Goal: Task Accomplishment & Management: Complete application form

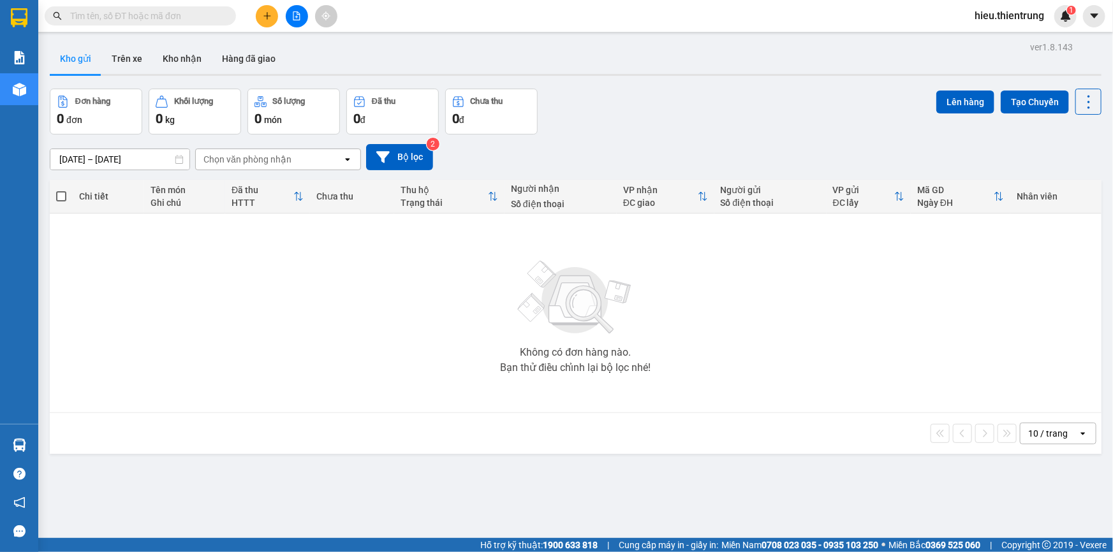
click at [163, 22] on input "text" at bounding box center [145, 16] width 151 height 14
type input "0"
click at [263, 18] on icon "plus" at bounding box center [267, 15] width 9 height 9
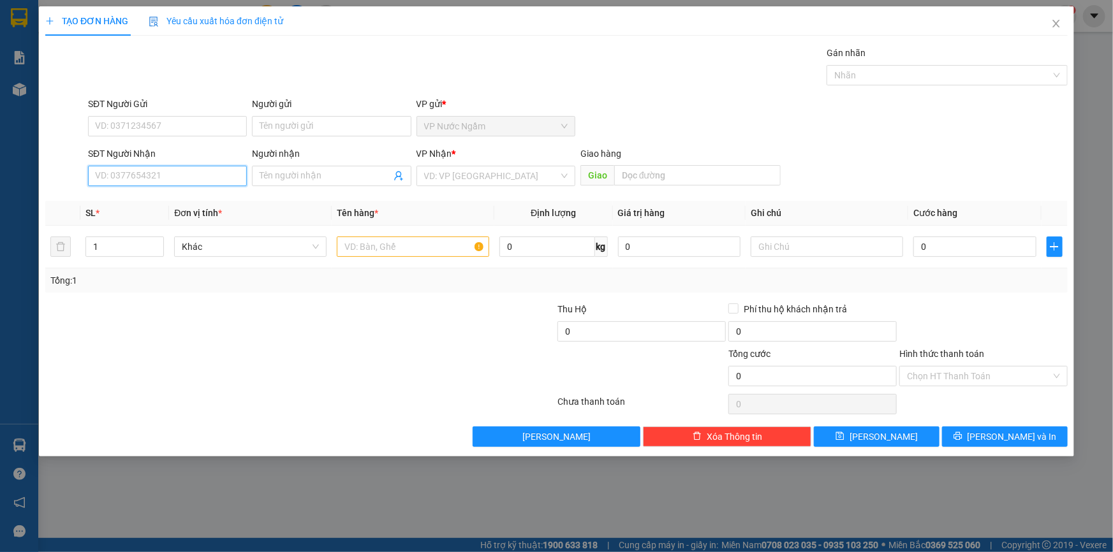
click at [157, 169] on input "SĐT Người Nhận" at bounding box center [167, 176] width 159 height 20
type input "0974248491"
click at [165, 210] on div "0974248491 - [PERSON_NAME]" at bounding box center [167, 201] width 159 height 20
type input "C HÀ"
type input "200.000"
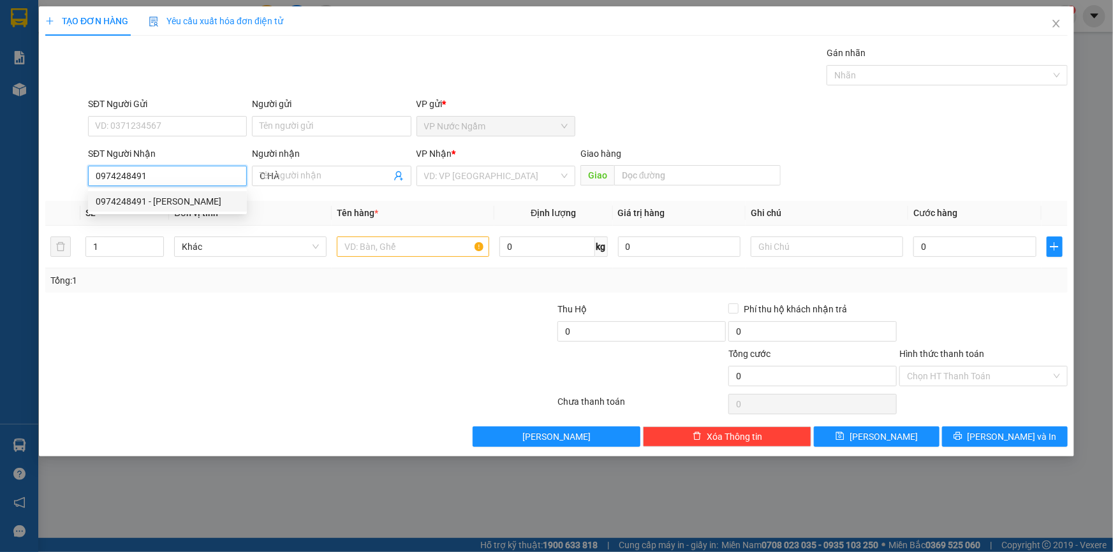
type input "200.000"
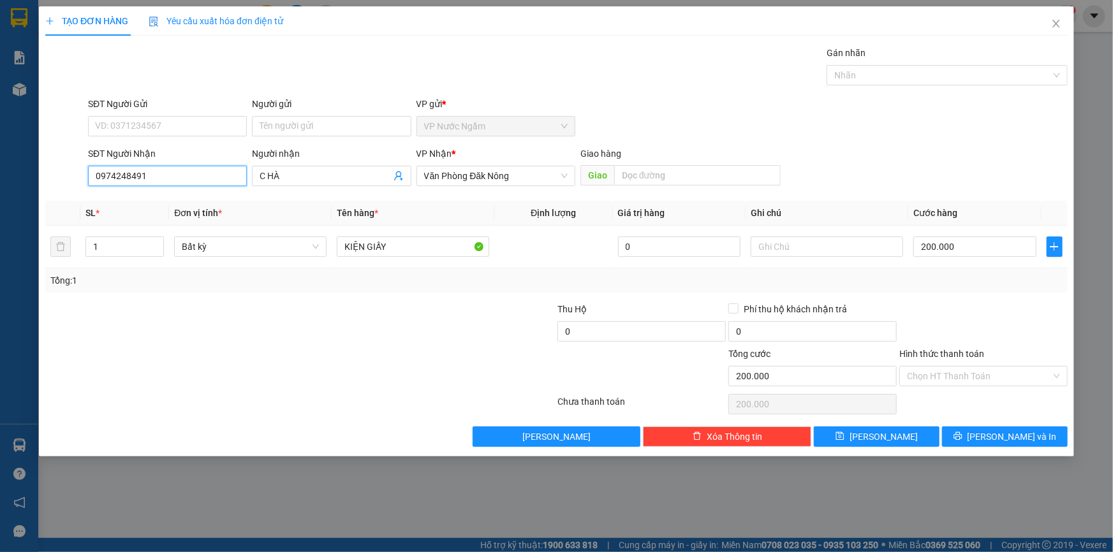
type input "0974248491"
click at [959, 371] on input "Hình thức thanh toán" at bounding box center [979, 376] width 144 height 19
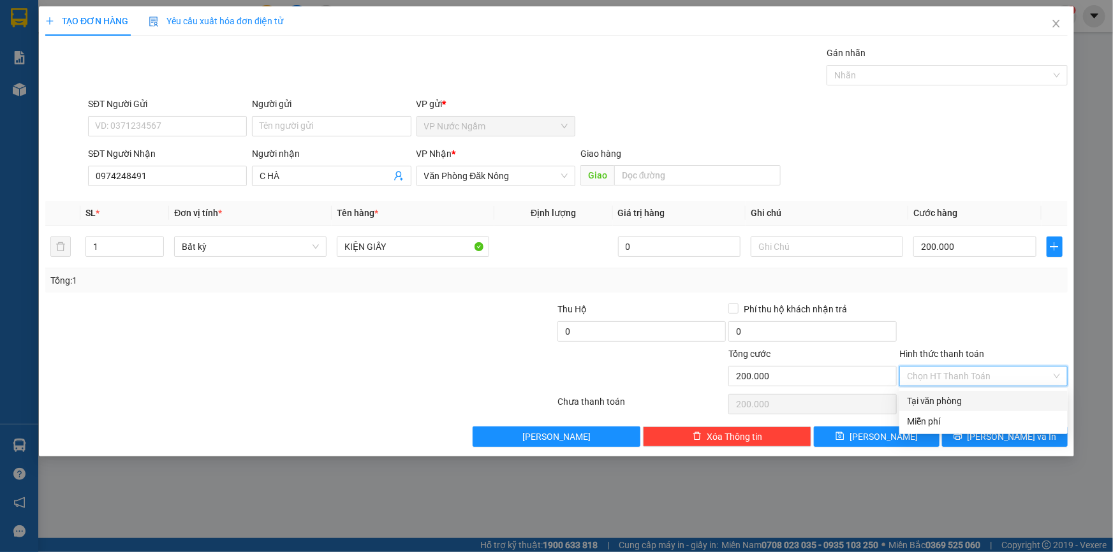
click at [951, 399] on div "Tại văn phòng" at bounding box center [983, 401] width 153 height 14
type input "0"
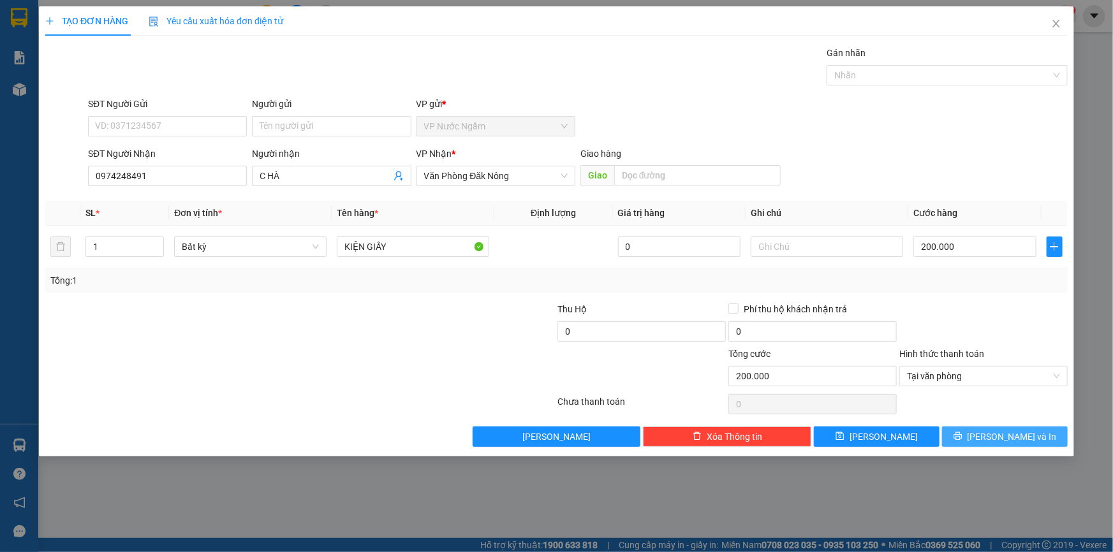
click at [979, 436] on button "[PERSON_NAME] và In" at bounding box center [1005, 437] width 126 height 20
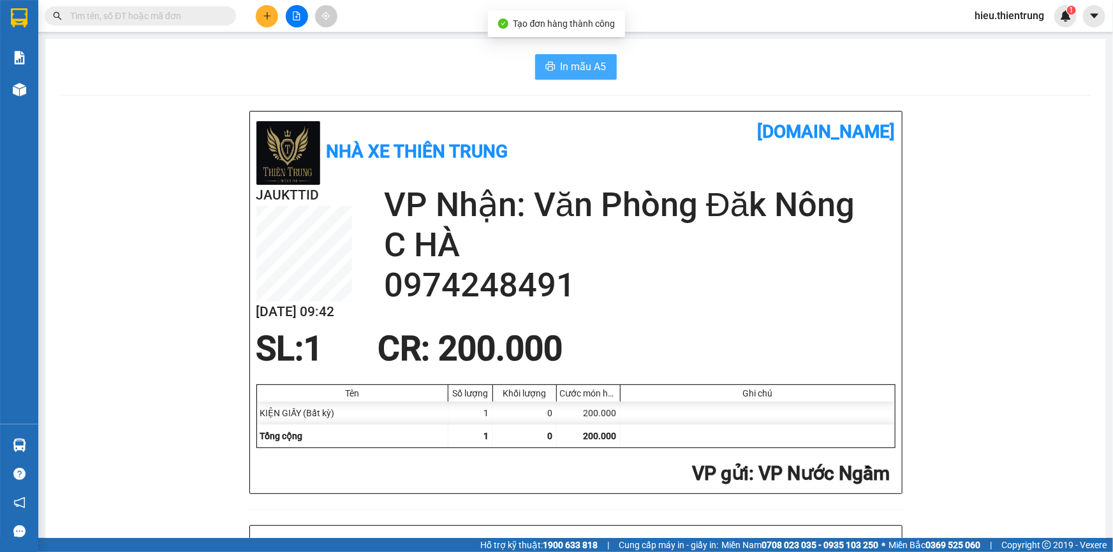
click at [561, 59] on span "In mẫu A5" at bounding box center [584, 67] width 46 height 16
click at [698, 120] on h1 "[DOMAIN_NAME]" at bounding box center [736, 132] width 320 height 28
drag, startPoint x: 378, startPoint y: 116, endPoint x: 155, endPoint y: 129, distance: 223.7
click at [306, 122] on div "Nhà xe Thiên Trung" at bounding box center [382, 151] width 252 height 67
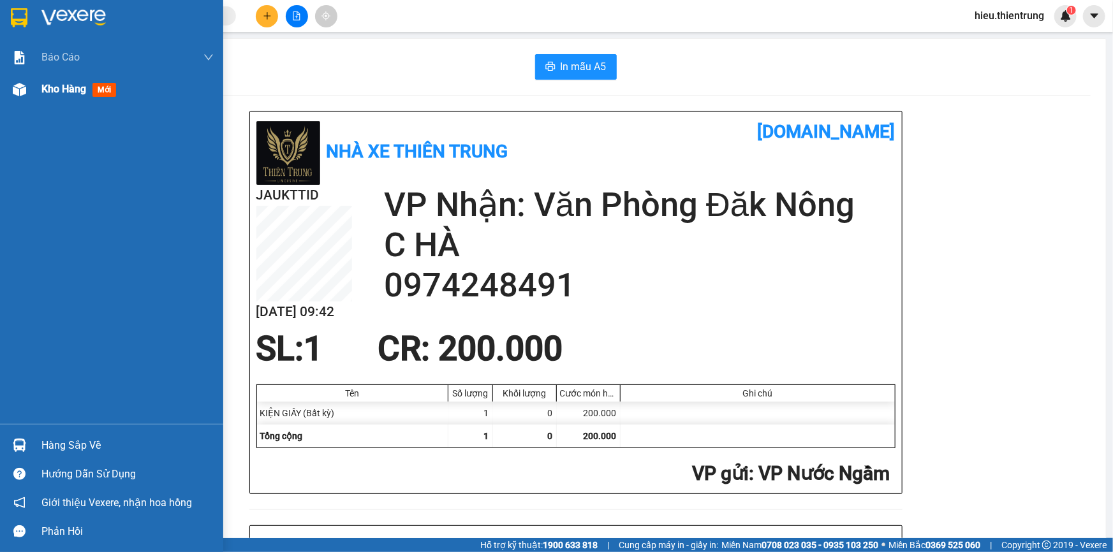
drag, startPoint x: 42, startPoint y: 100, endPoint x: 50, endPoint y: 96, distance: 8.6
click at [43, 100] on div "Kho hàng mới" at bounding box center [127, 89] width 172 height 32
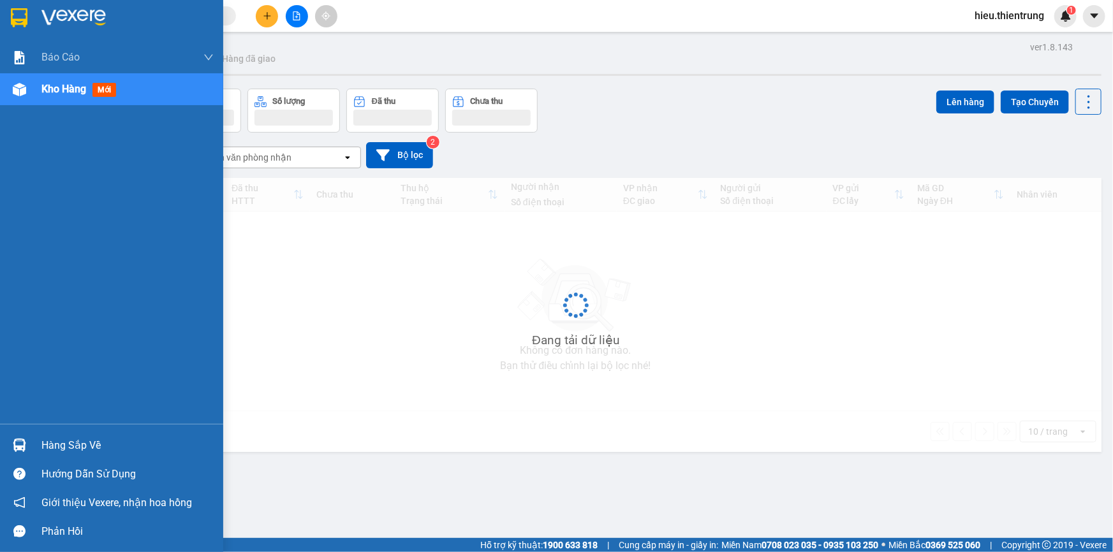
click at [50, 96] on div "Kho hàng mới" at bounding box center [81, 89] width 80 height 16
